Goal: Information Seeking & Learning: Learn about a topic

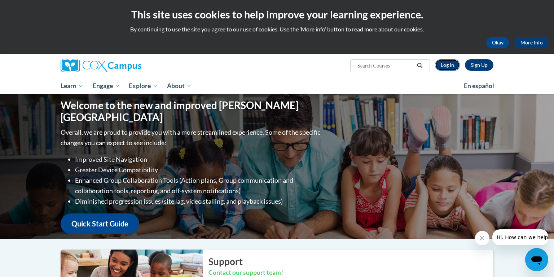
click at [449, 67] on link "Log In" at bounding box center [447, 65] width 25 height 12
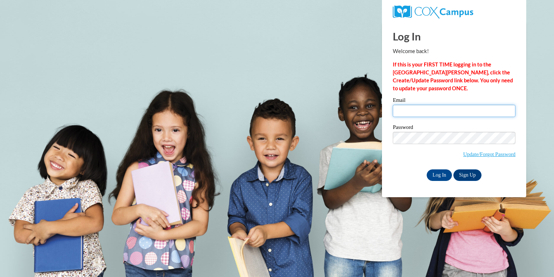
click at [425, 108] on input "Email" at bounding box center [454, 111] width 123 height 12
type input "challea@rbsd.k12.wi.us"
click at [436, 172] on input "Log In" at bounding box center [439, 175] width 25 height 12
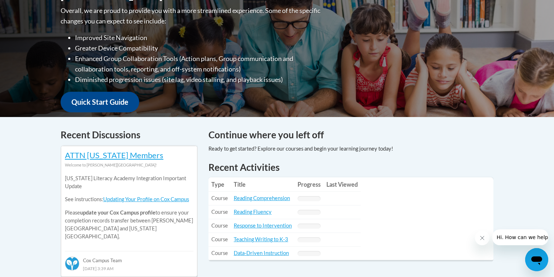
scroll to position [253, 0]
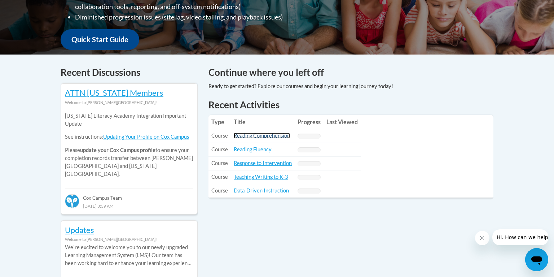
click at [275, 135] on link "Reading Comprehension" at bounding box center [262, 135] width 56 height 6
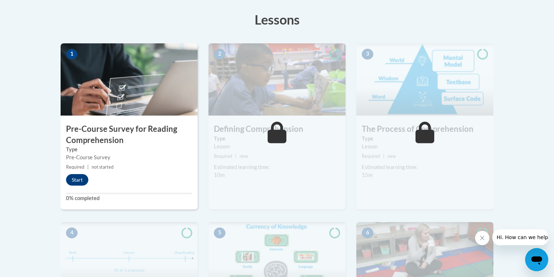
scroll to position [198, 0]
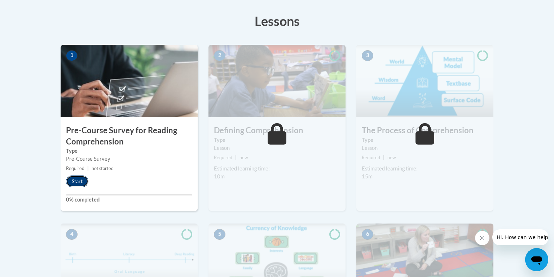
click at [73, 179] on button "Start" at bounding box center [77, 181] width 22 height 12
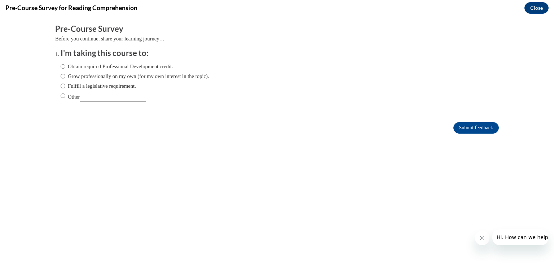
scroll to position [0, 0]
click at [62, 66] on input "Obtain required Professional Development credit." at bounding box center [63, 66] width 5 height 8
radio input "true"
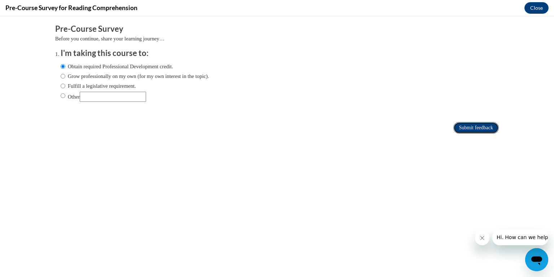
click at [460, 130] on input "Submit feedback" at bounding box center [476, 128] width 45 height 12
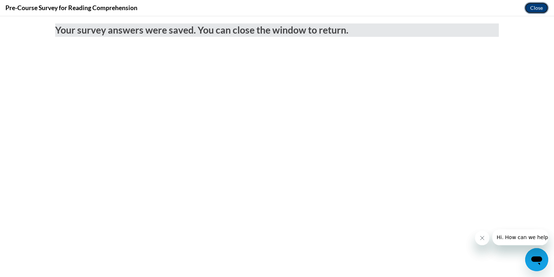
click at [531, 9] on button "Close" at bounding box center [537, 8] width 24 height 12
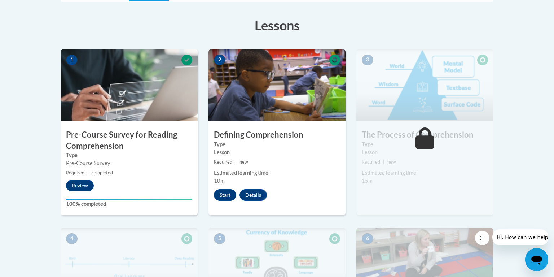
scroll to position [192, 0]
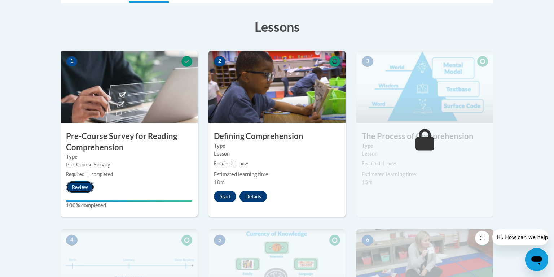
click at [81, 189] on button "Review" at bounding box center [80, 187] width 28 height 12
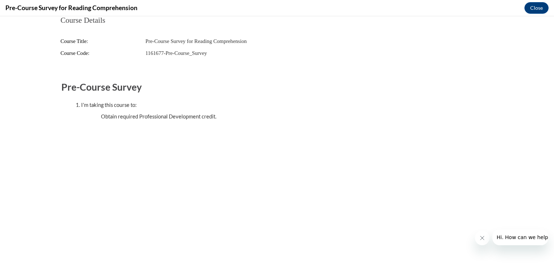
scroll to position [0, 0]
click at [478, 238] on button "Close message from company" at bounding box center [482, 238] width 14 height 14
click at [532, 7] on button "Close" at bounding box center [537, 8] width 24 height 12
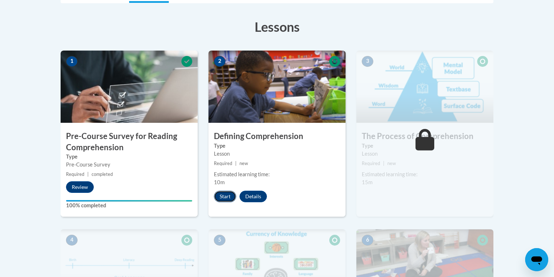
click at [224, 193] on button "Start" at bounding box center [225, 197] width 22 height 12
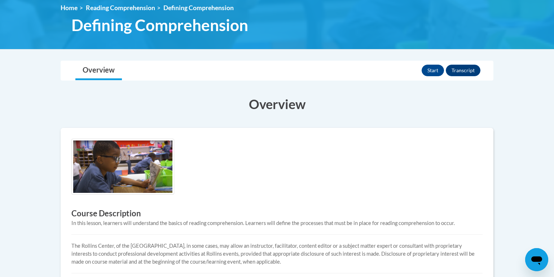
scroll to position [104, 0]
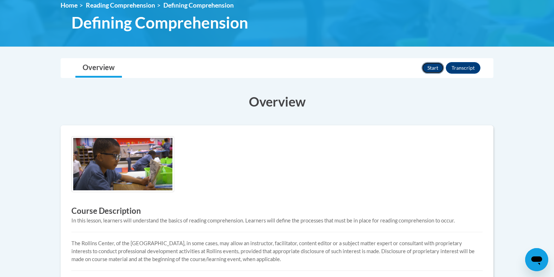
click at [429, 71] on button "Start" at bounding box center [433, 68] width 22 height 12
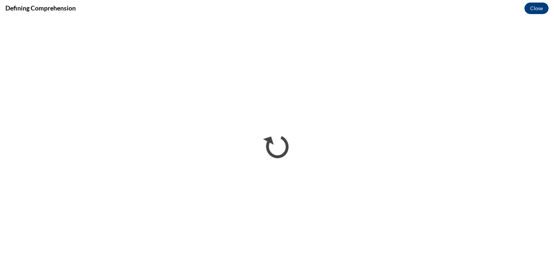
scroll to position [0, 0]
click at [534, 8] on button "Close" at bounding box center [537, 9] width 24 height 12
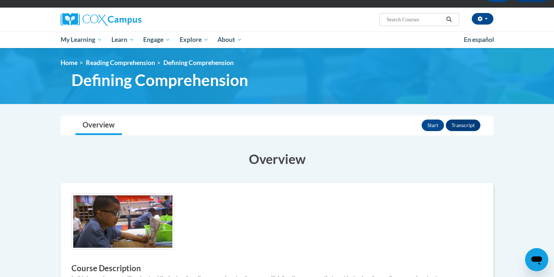
scroll to position [39, 0]
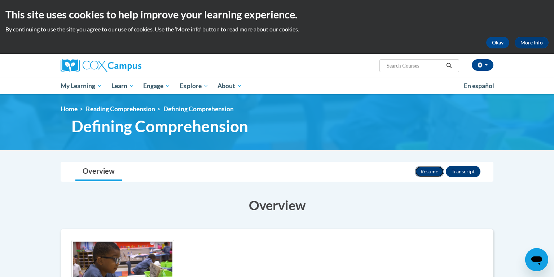
click at [428, 173] on button "Resume" at bounding box center [429, 172] width 29 height 12
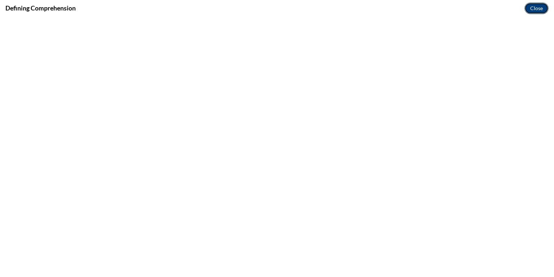
click at [531, 9] on button "Close" at bounding box center [537, 9] width 24 height 12
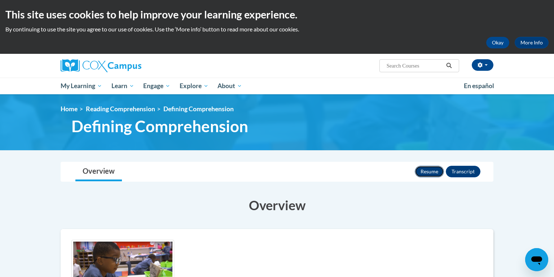
click at [422, 173] on button "Resume" at bounding box center [429, 172] width 29 height 12
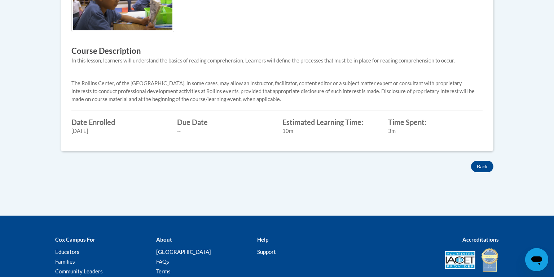
scroll to position [264, 0]
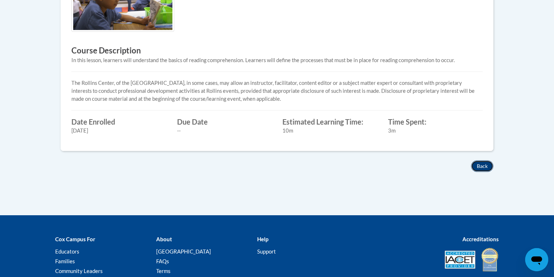
click at [481, 166] on button "Back" at bounding box center [482, 166] width 22 height 12
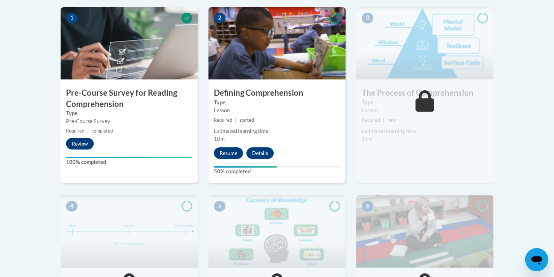
scroll to position [236, 0]
click at [228, 153] on button "Resume" at bounding box center [228, 153] width 29 height 12
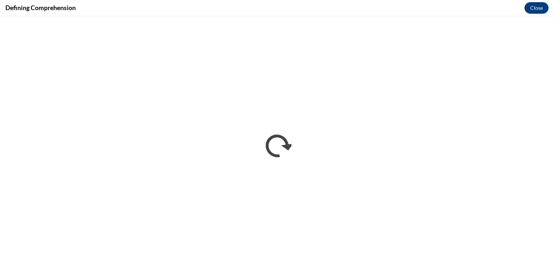
scroll to position [0, 0]
click at [534, 8] on button "Close" at bounding box center [537, 8] width 24 height 12
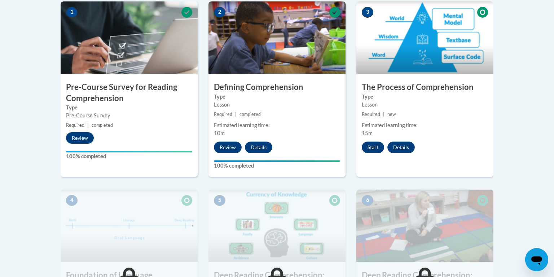
scroll to position [242, 0]
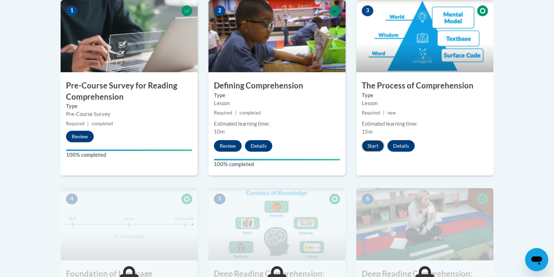
click at [369, 145] on button "Start" at bounding box center [373, 146] width 22 height 12
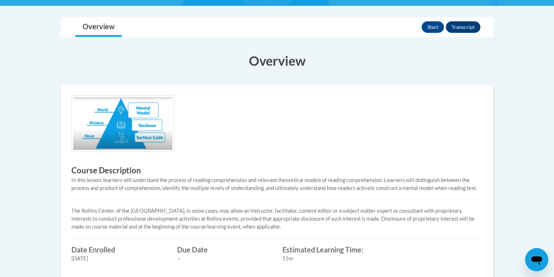
scroll to position [144, 0]
click at [432, 27] on button "Start" at bounding box center [433, 27] width 22 height 12
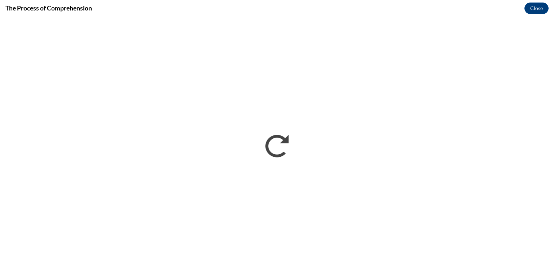
scroll to position [0, 0]
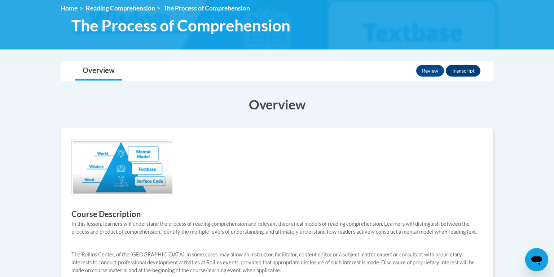
scroll to position [100, 0]
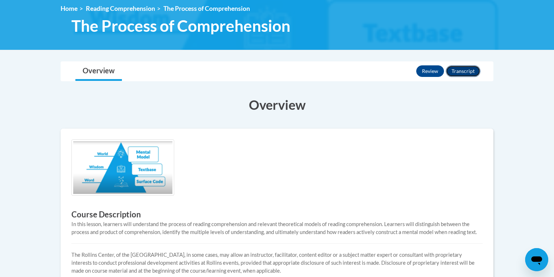
click at [465, 73] on button "Transcript" at bounding box center [463, 71] width 35 height 12
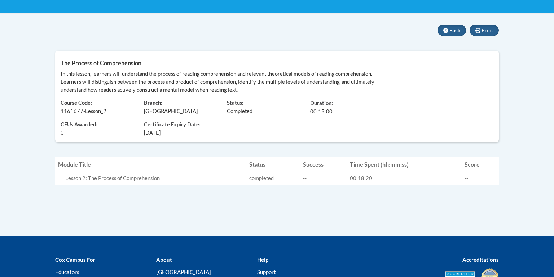
scroll to position [136, 0]
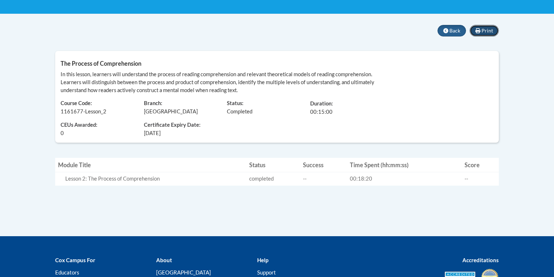
click at [485, 30] on span "Print" at bounding box center [488, 30] width 12 height 6
click at [446, 27] on button "Back" at bounding box center [452, 31] width 29 height 12
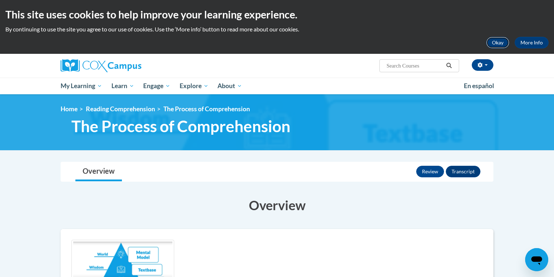
click at [498, 46] on button "Okay" at bounding box center [497, 43] width 23 height 12
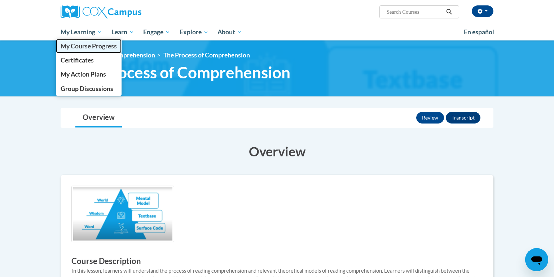
click at [99, 47] on span "My Course Progress" at bounding box center [89, 46] width 56 height 8
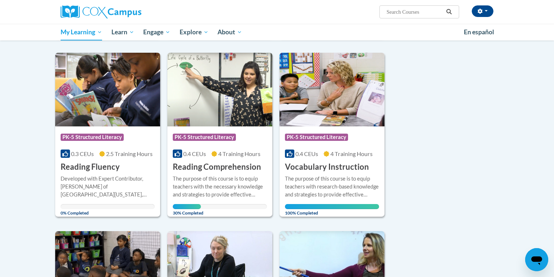
scroll to position [259, 0]
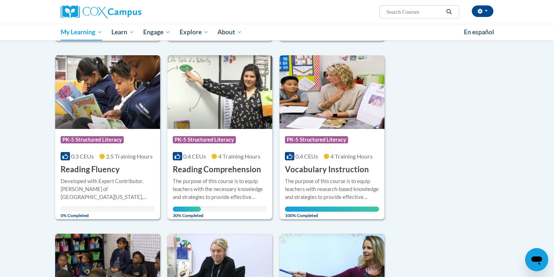
click at [202, 171] on h3 "Reading Comprehension" at bounding box center [217, 169] width 88 height 11
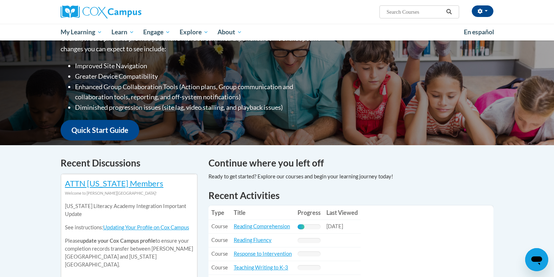
scroll to position [134, 0]
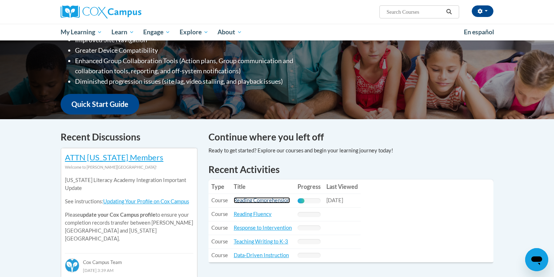
click at [281, 197] on link "Reading Comprehension" at bounding box center [262, 200] width 56 height 6
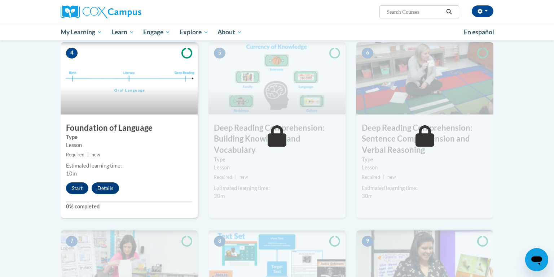
scroll to position [333, 0]
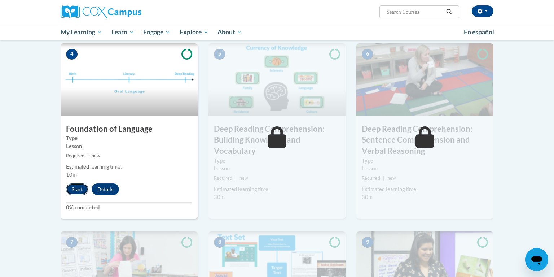
click at [71, 191] on button "Start" at bounding box center [77, 189] width 22 height 12
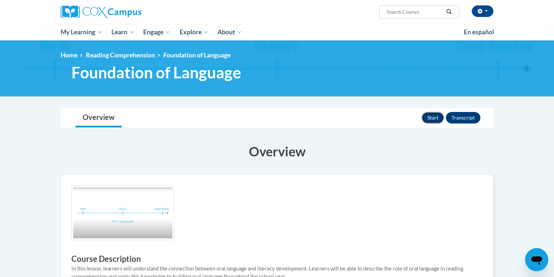
click at [430, 116] on button "Start" at bounding box center [433, 118] width 22 height 12
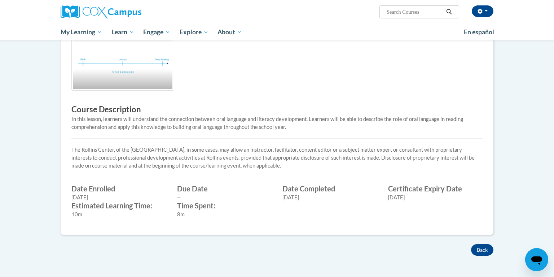
scroll to position [150, 0]
click at [478, 246] on button "Back" at bounding box center [482, 249] width 22 height 12
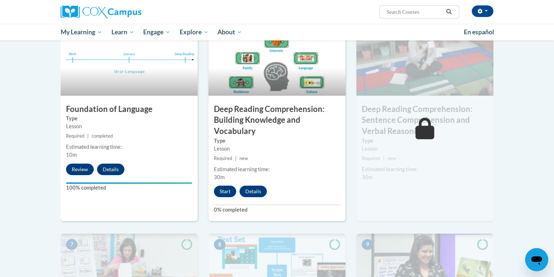
scroll to position [355, 0]
